Goal: Communication & Community: Connect with others

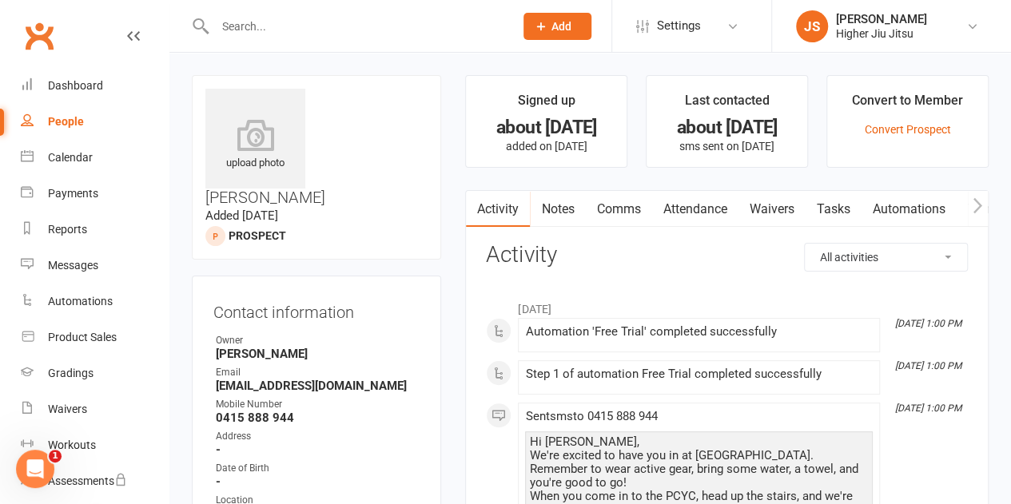
click at [366, 26] on input "text" at bounding box center [356, 26] width 293 height 22
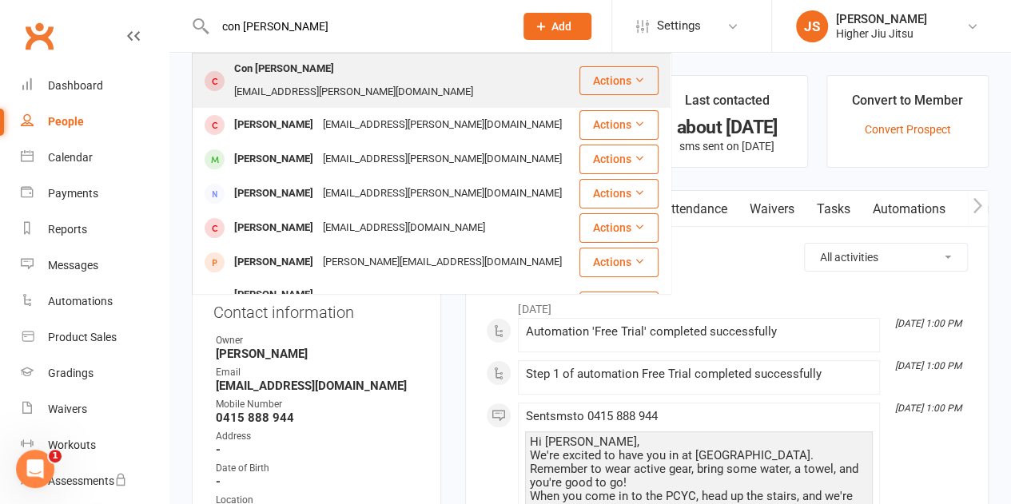
type input "con [PERSON_NAME]"
click at [334, 81] on div "[EMAIL_ADDRESS][PERSON_NAME][DOMAIN_NAME]" at bounding box center [353, 92] width 248 height 23
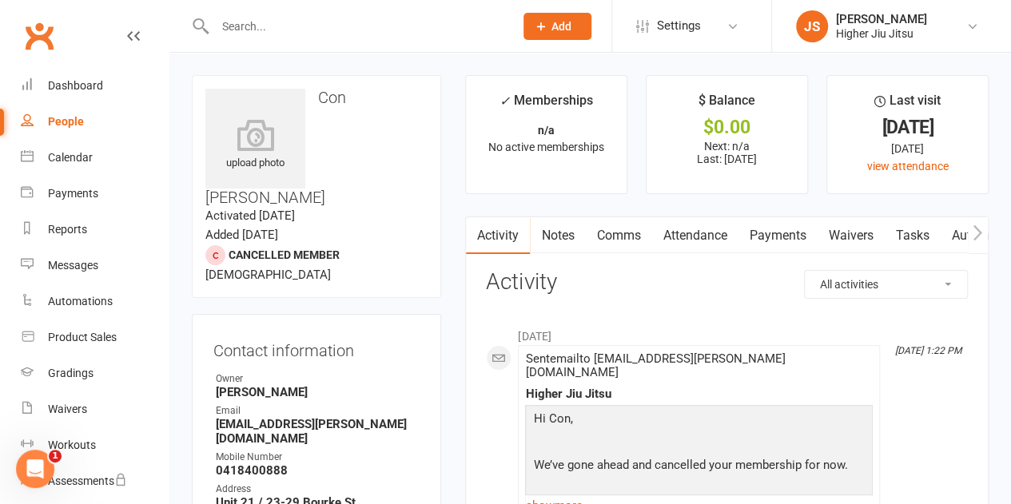
drag, startPoint x: 638, startPoint y: 247, endPoint x: 633, endPoint y: 238, distance: 10.0
click at [638, 244] on link "Comms" at bounding box center [618, 235] width 66 height 37
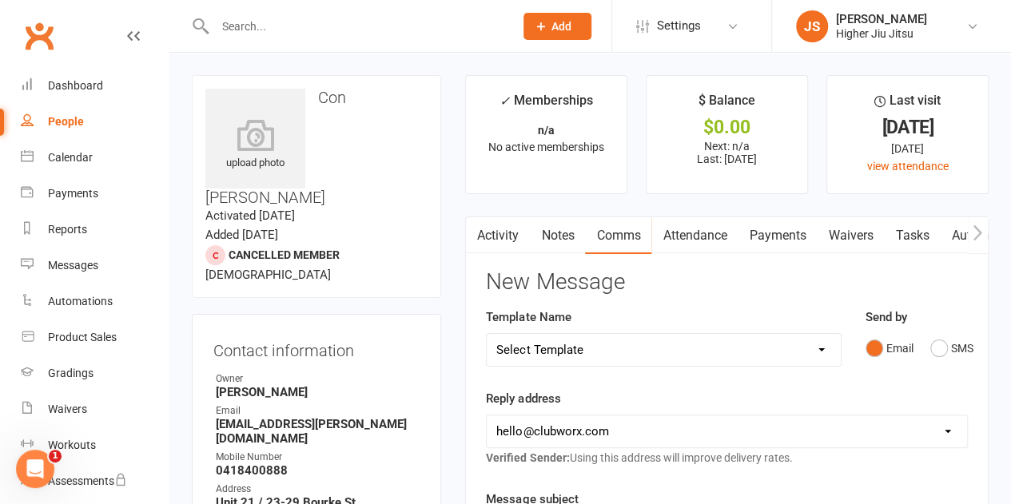
click at [579, 356] on select "Select Template [Email] Let's Reconnect! [Email] Still Interested? [Email] Stil…" at bounding box center [663, 350] width 353 height 32
click at [665, 379] on div "Template Name Select Template [Email] Let's Reconnect! [Email] Still Interested…" at bounding box center [663, 348] width 379 height 81
click at [658, 427] on select "[EMAIL_ADDRESS][DOMAIN_NAME] [PERSON_NAME][EMAIL_ADDRESS][DOMAIN_NAME] [PERSON_…" at bounding box center [727, 431] width 480 height 32
select select "1"
click at [487, 415] on select "[EMAIL_ADDRESS][DOMAIN_NAME] [PERSON_NAME][EMAIL_ADDRESS][DOMAIN_NAME] [PERSON_…" at bounding box center [727, 431] width 480 height 32
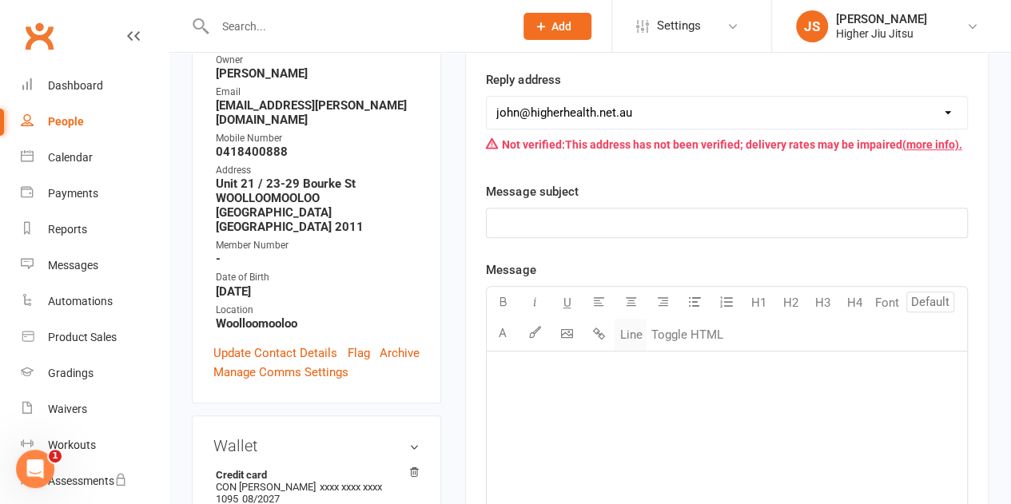
scroll to position [320, 0]
click at [594, 213] on p "﻿" at bounding box center [726, 222] width 461 height 19
click at [638, 403] on div "﻿" at bounding box center [727, 471] width 480 height 240
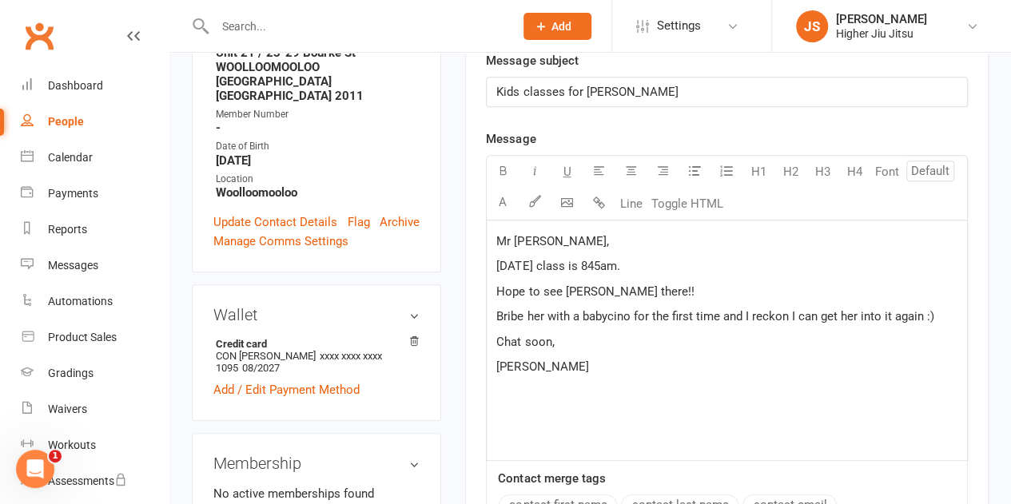
scroll to position [719, 0]
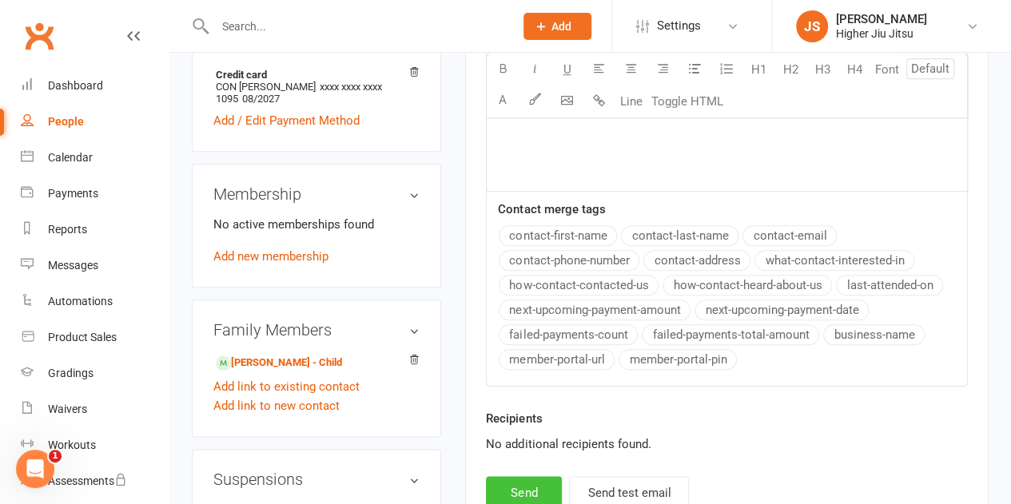
click at [539, 488] on button "Send" at bounding box center [524, 493] width 76 height 34
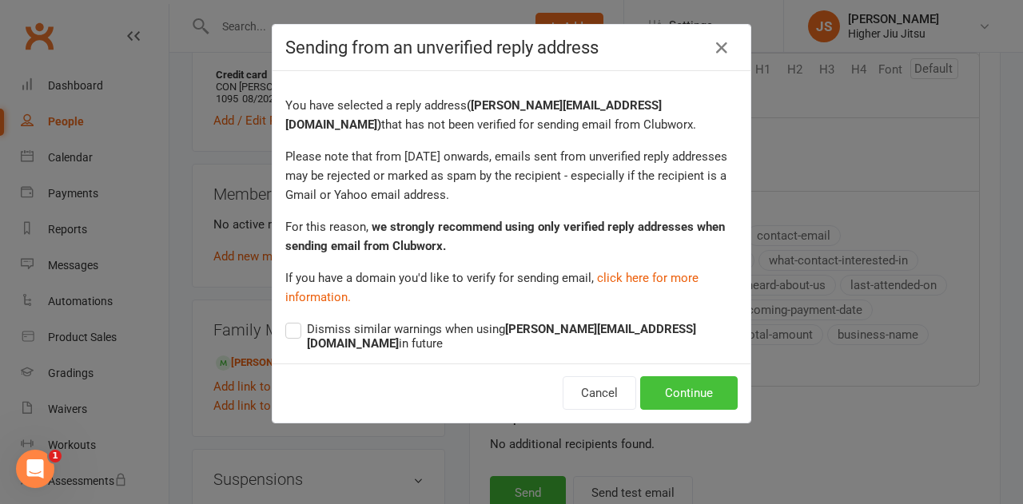
click at [705, 380] on button "Continue" at bounding box center [688, 393] width 97 height 34
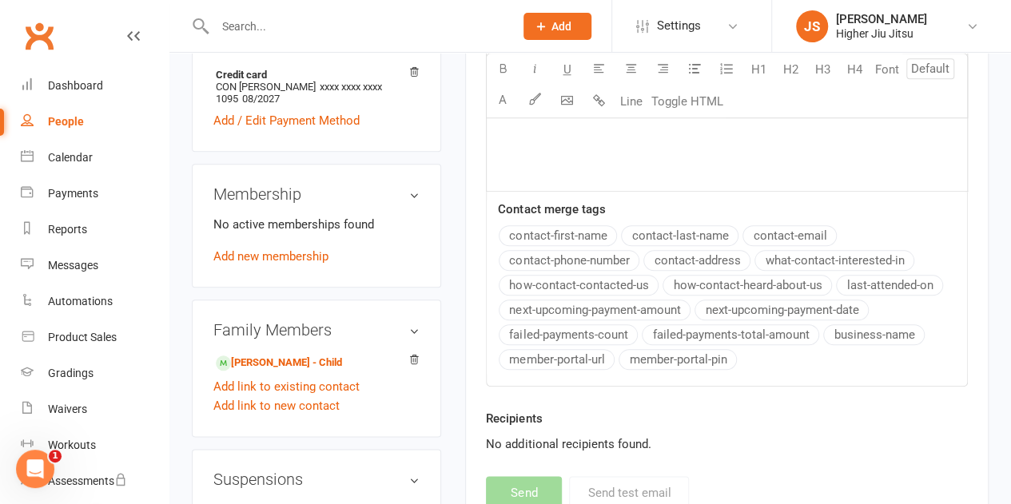
select select "0"
